Goal: Check status: Check status

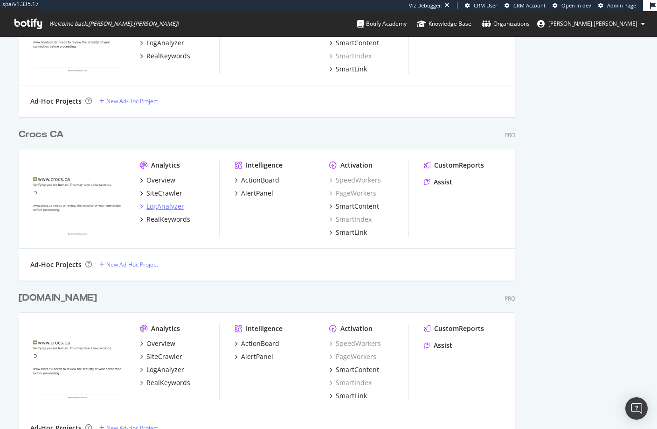
scroll to position [469, 0]
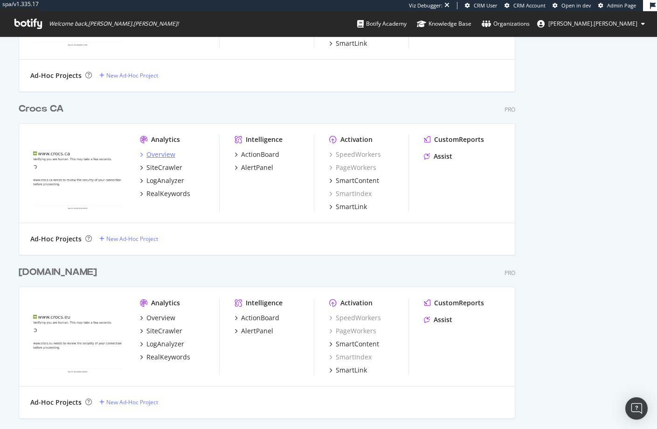
click at [152, 154] on div "Overview" at bounding box center [161, 154] width 29 height 9
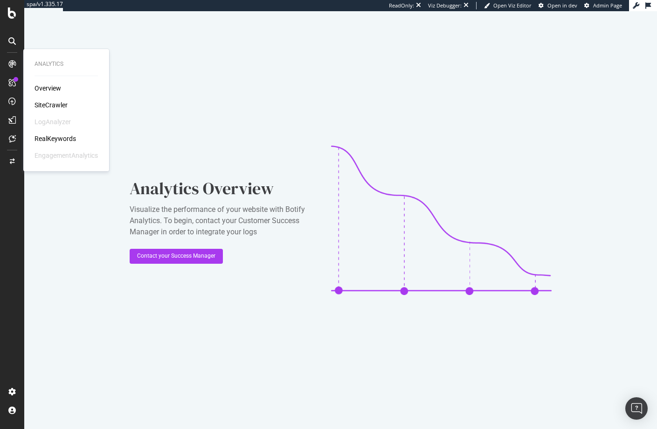
click at [56, 141] on div "RealKeywords" at bounding box center [56, 138] width 42 height 9
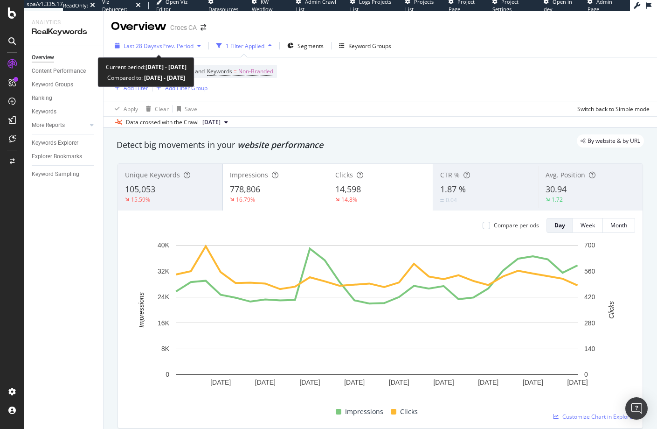
click at [199, 47] on div "button" at bounding box center [199, 46] width 11 height 6
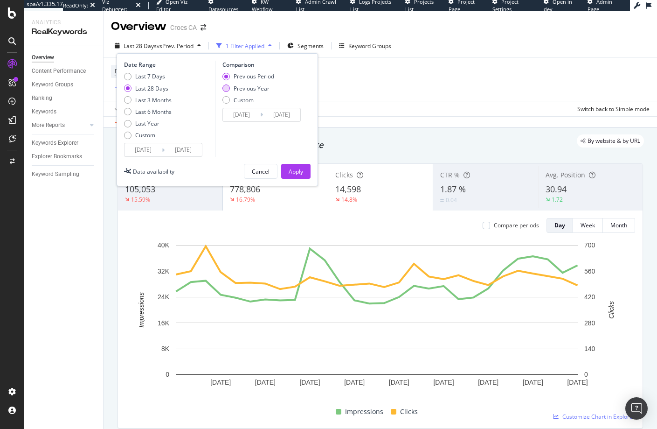
click at [227, 87] on div "Previous Year" at bounding box center [226, 87] width 7 height 7
type input "2024/07/12"
type input "2024/08/08"
click at [295, 168] on div "Apply" at bounding box center [296, 172] width 14 height 8
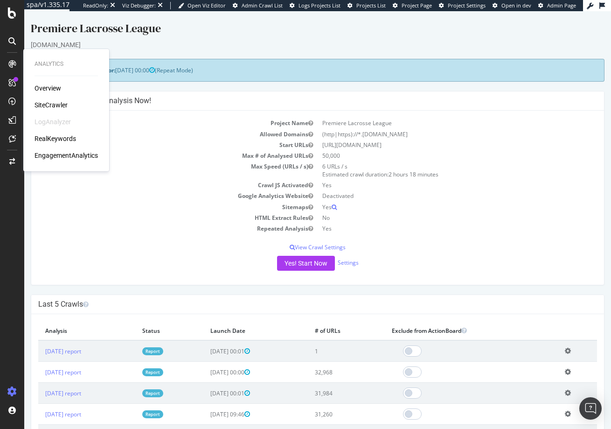
click at [147, 305] on h4 "Last 5 Crawls" at bounding box center [317, 304] width 559 height 9
click at [78, 352] on link "2025 Aug. 8th report" at bounding box center [63, 351] width 36 height 8
